Goal: Navigation & Orientation: Find specific page/section

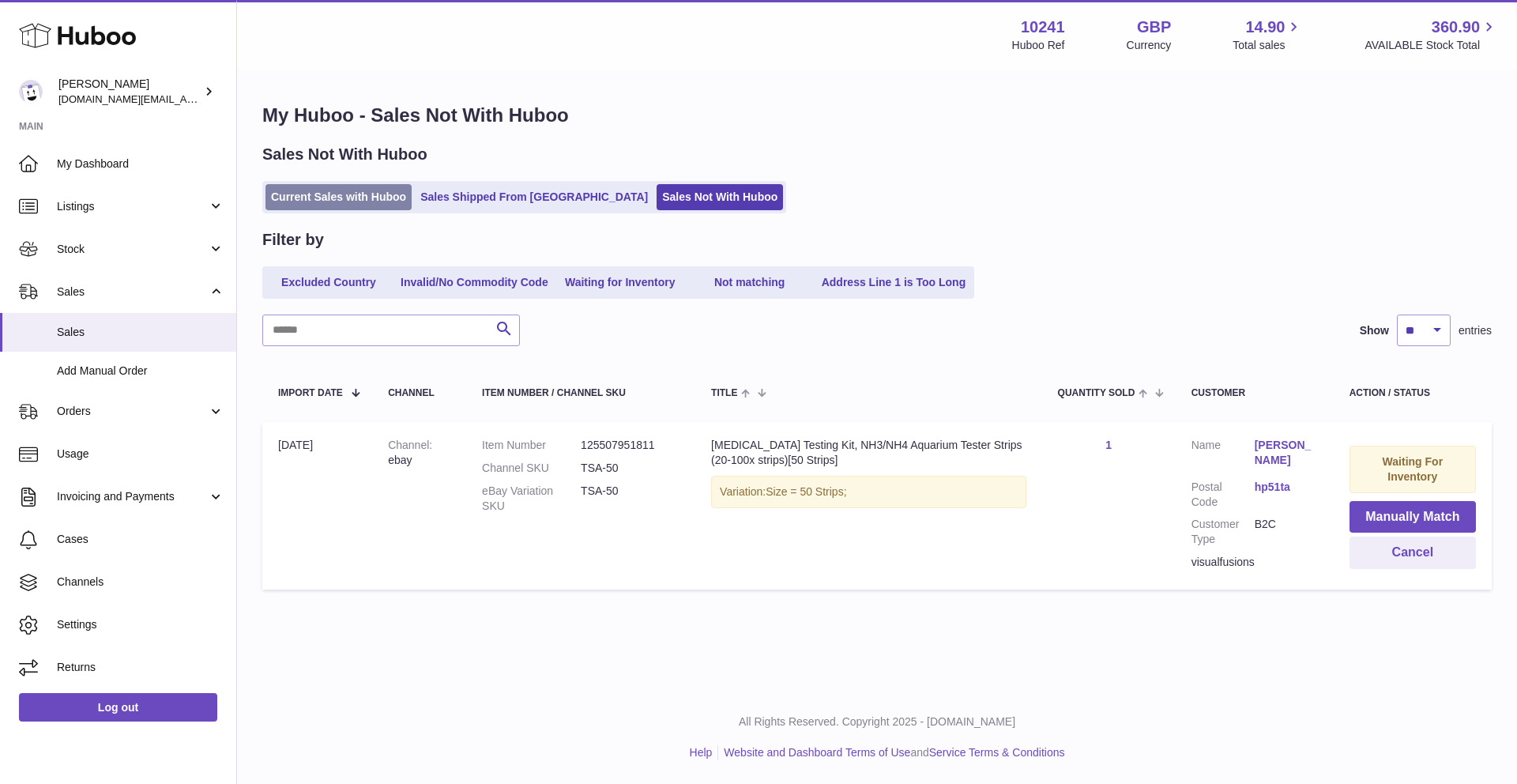
click at [332, 206] on link "Current Sales with Huboo" at bounding box center [338, 197] width 146 height 27
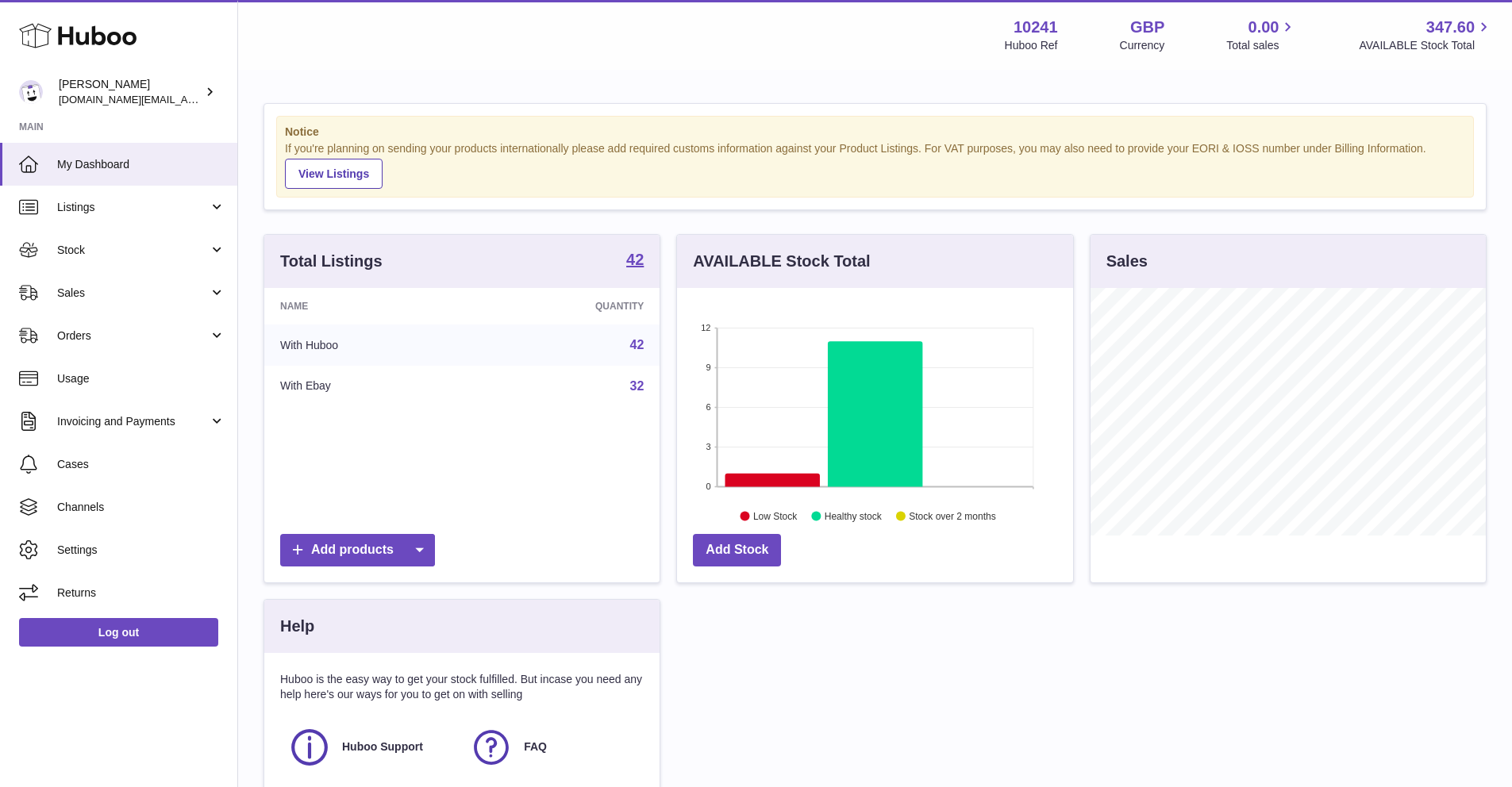
scroll to position [247, 396]
click at [137, 325] on link "Orders" at bounding box center [119, 335] width 238 height 43
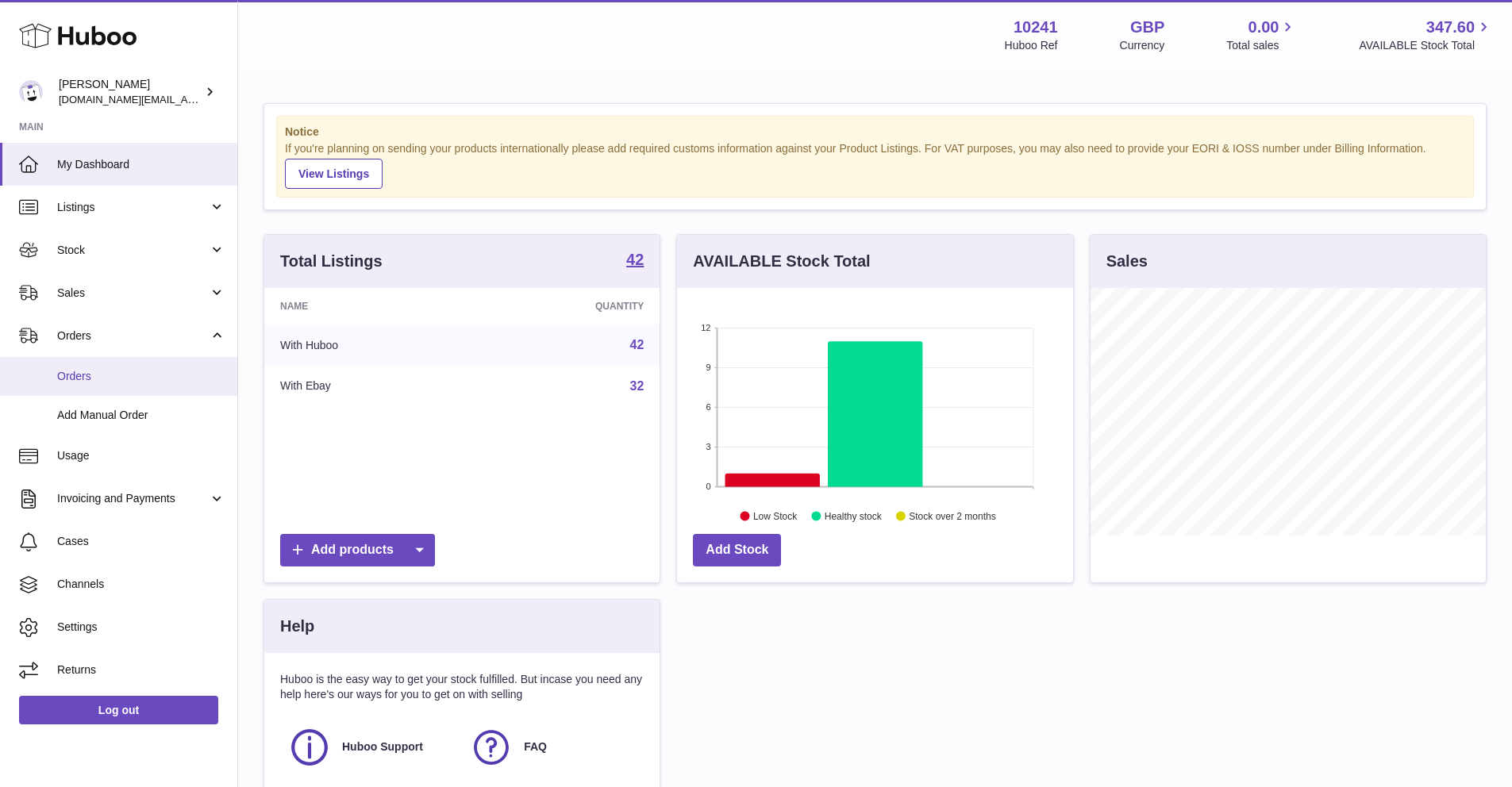
click at [107, 369] on span "Orders" at bounding box center [141, 376] width 168 height 15
